Goal: Find specific page/section

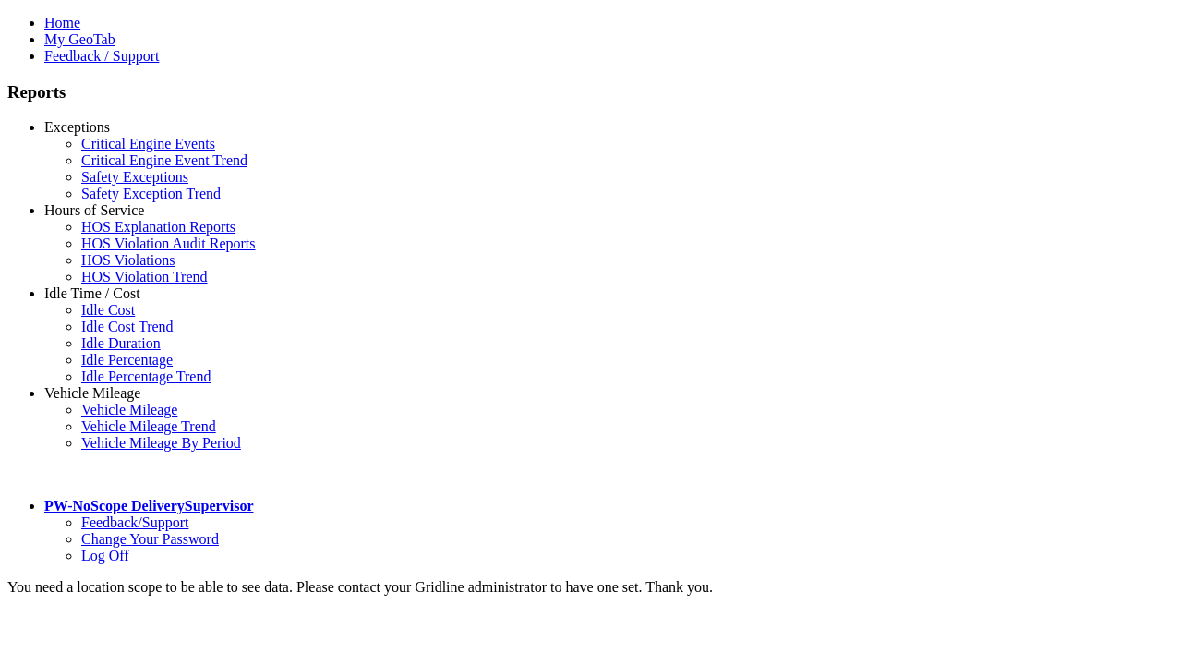
click at [106, 301] on link "Idle Time / Cost" at bounding box center [92, 293] width 96 height 16
click at [120, 353] on link "Idle Percentage" at bounding box center [126, 360] width 91 height 16
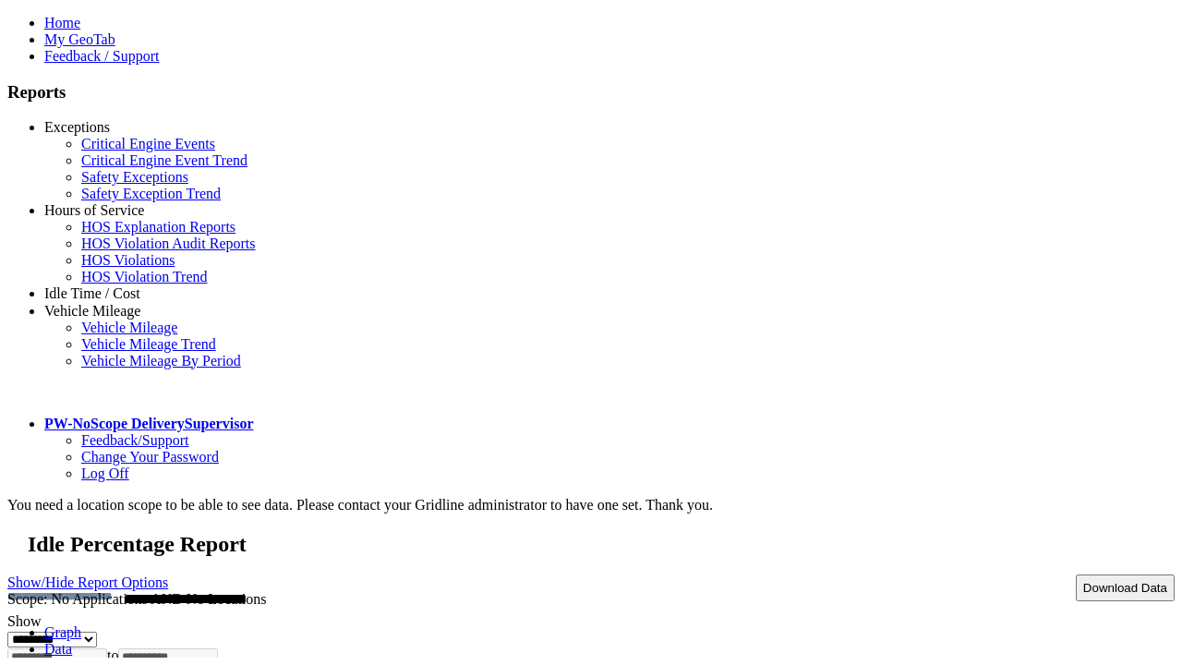
click at [168, 570] on link "Show/Hide Report Options" at bounding box center [87, 582] width 161 height 25
